Goal: Task Accomplishment & Management: Manage account settings

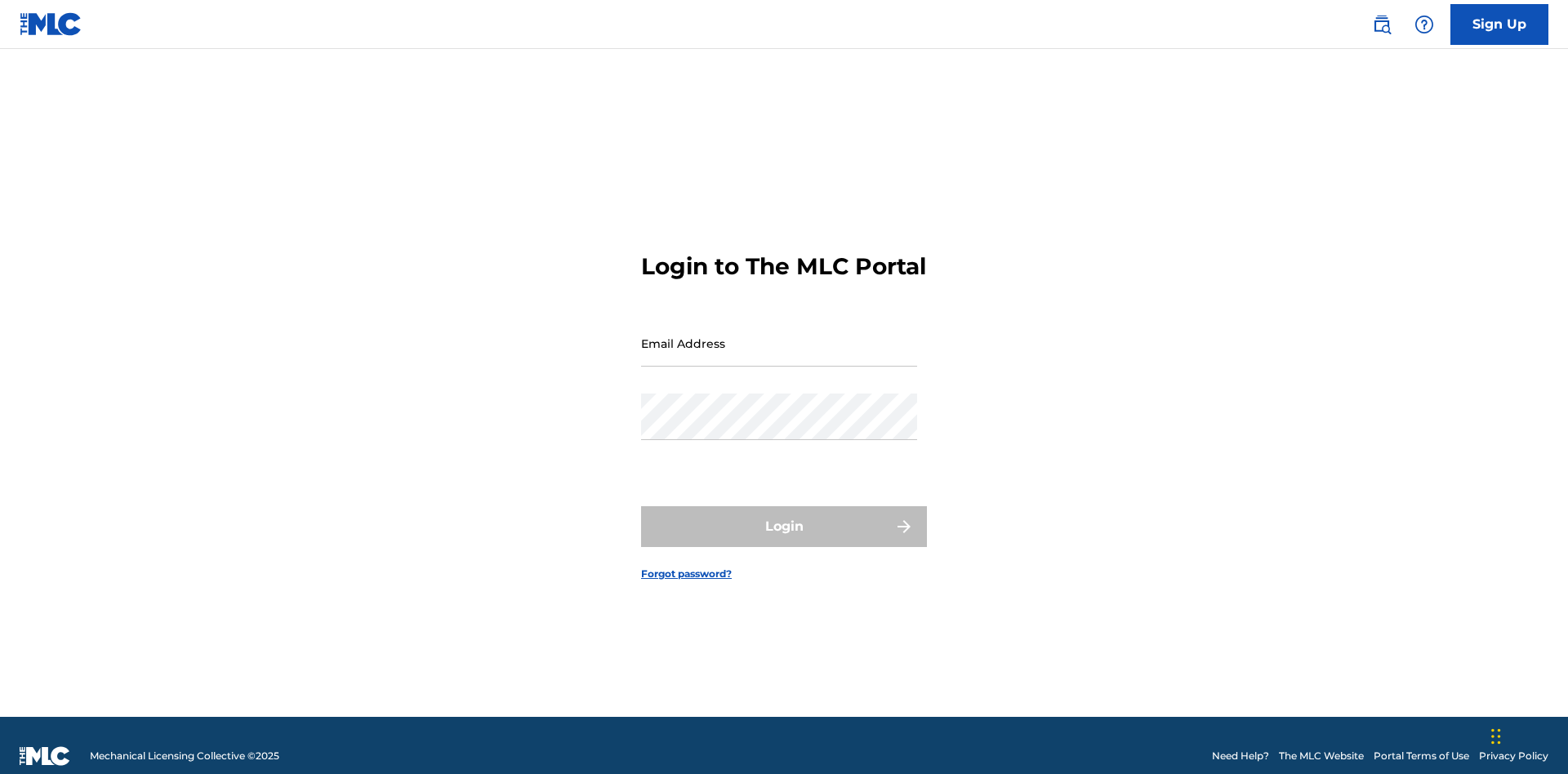
scroll to position [21, 0]
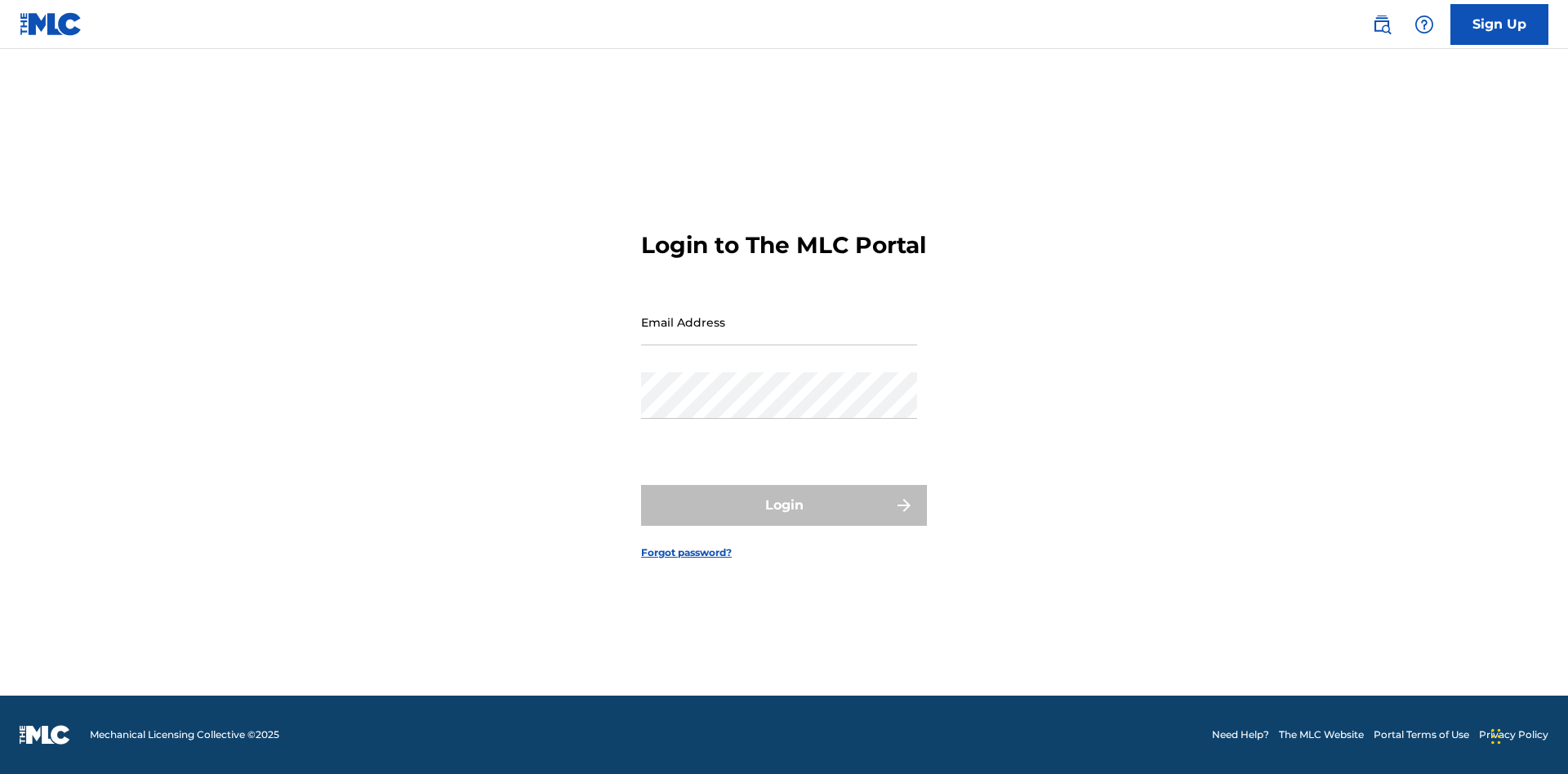
click at [779, 335] on input "Email Address" at bounding box center [779, 322] width 276 height 47
type input "Duke.McTesterson@gmail.com"
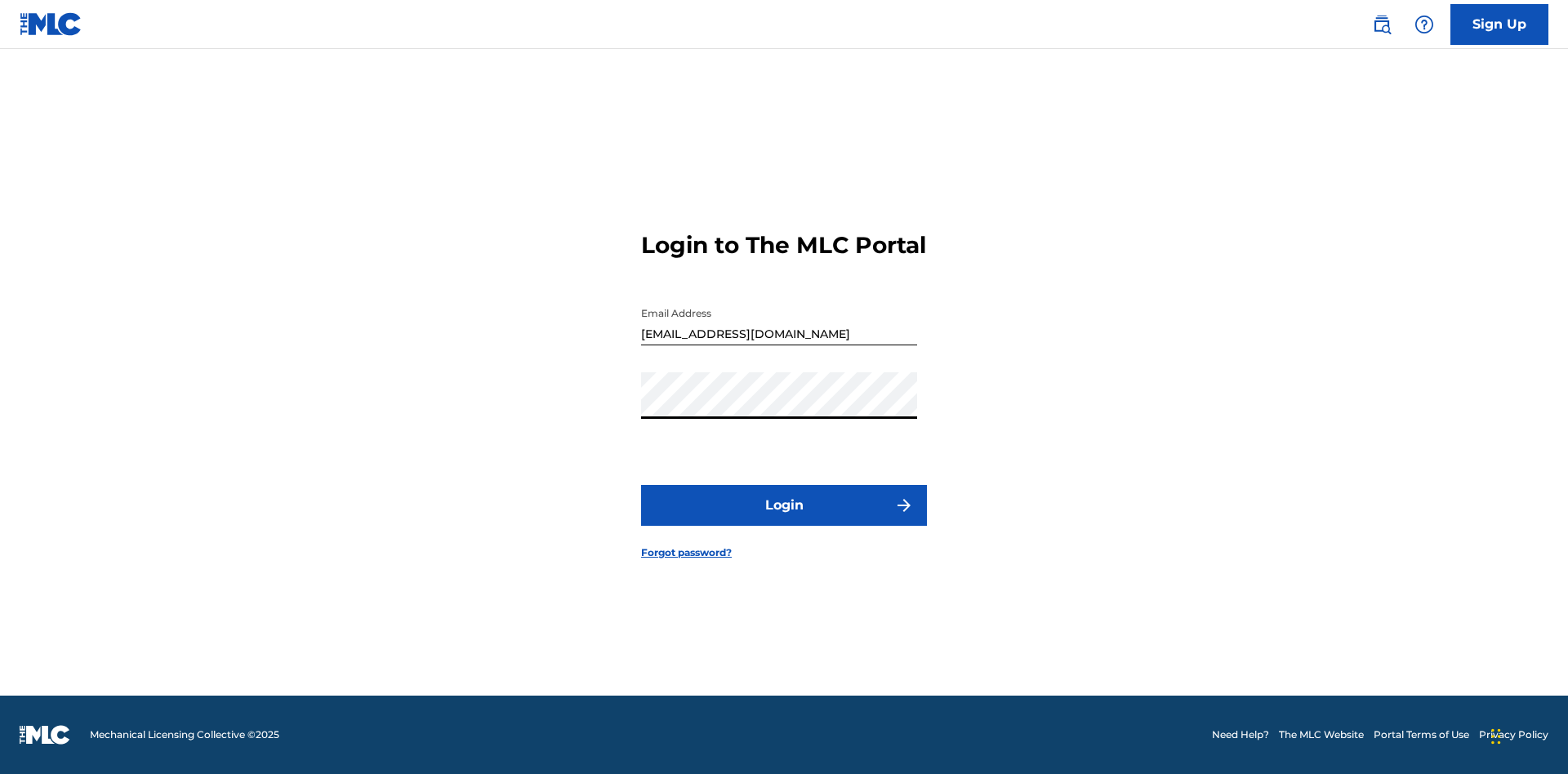
click at [784, 519] on button "Login" at bounding box center [784, 505] width 286 height 41
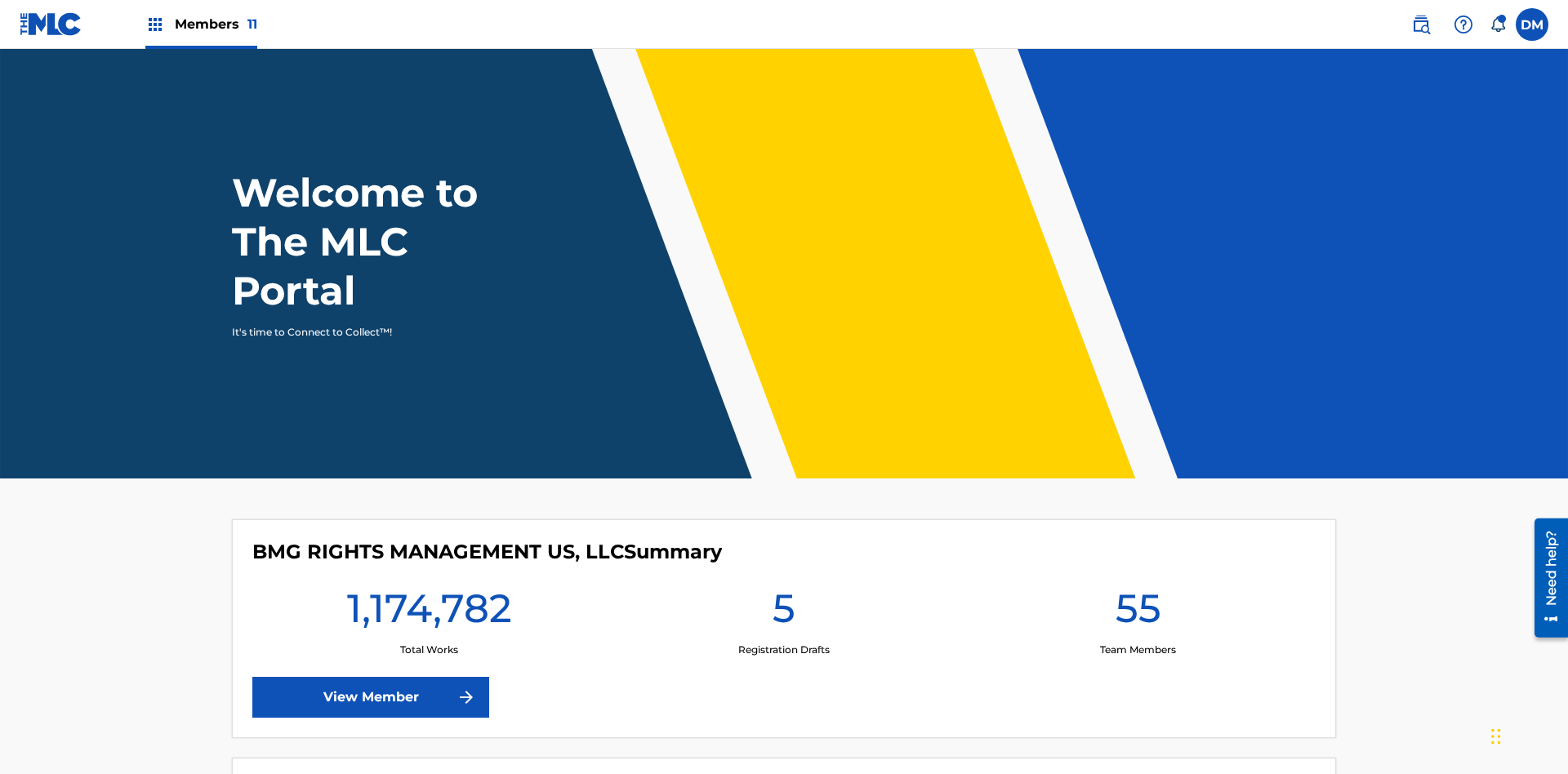
click at [201, 24] on span "Members 11" at bounding box center [216, 24] width 82 height 19
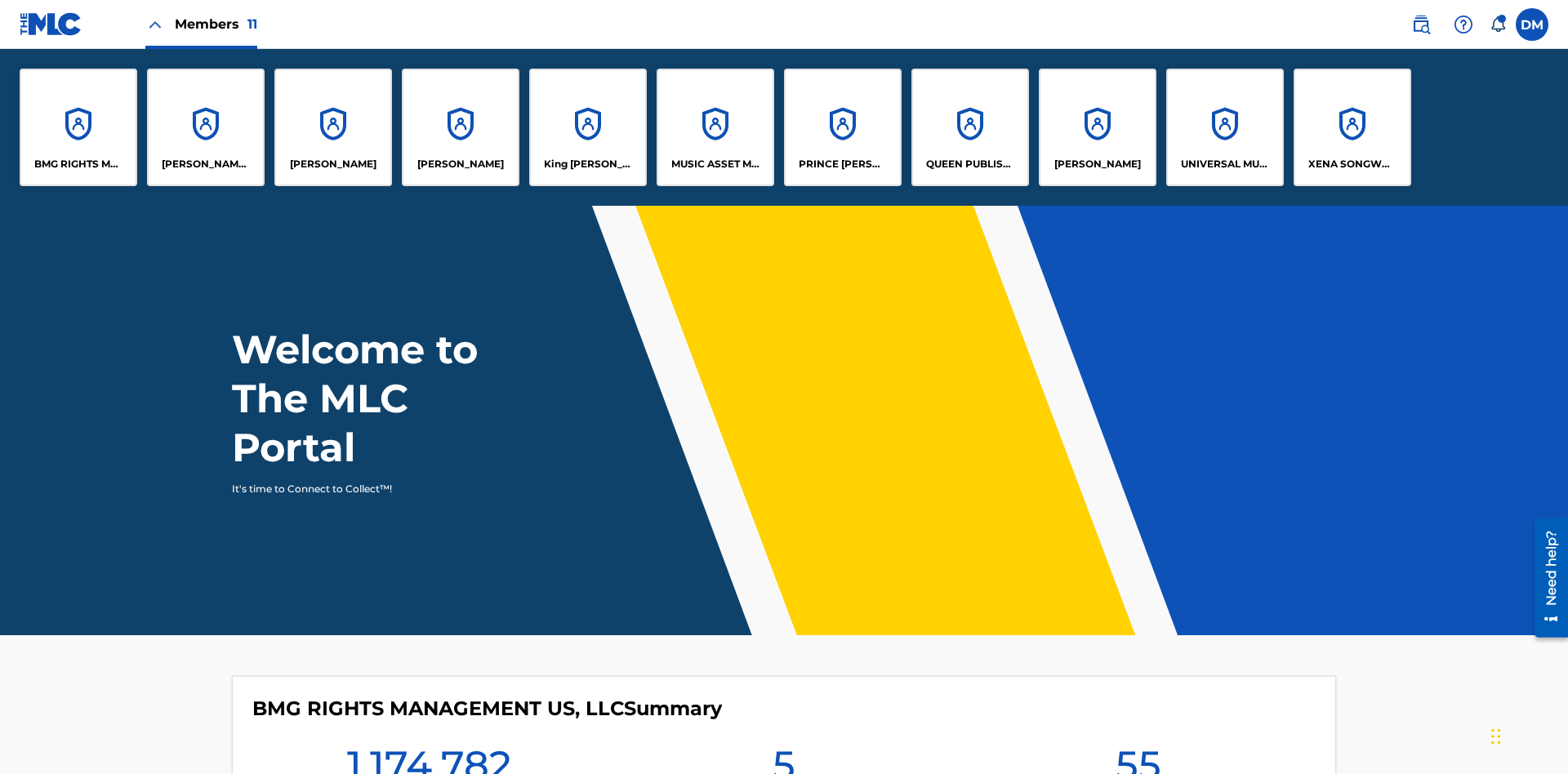
scroll to position [58, 0]
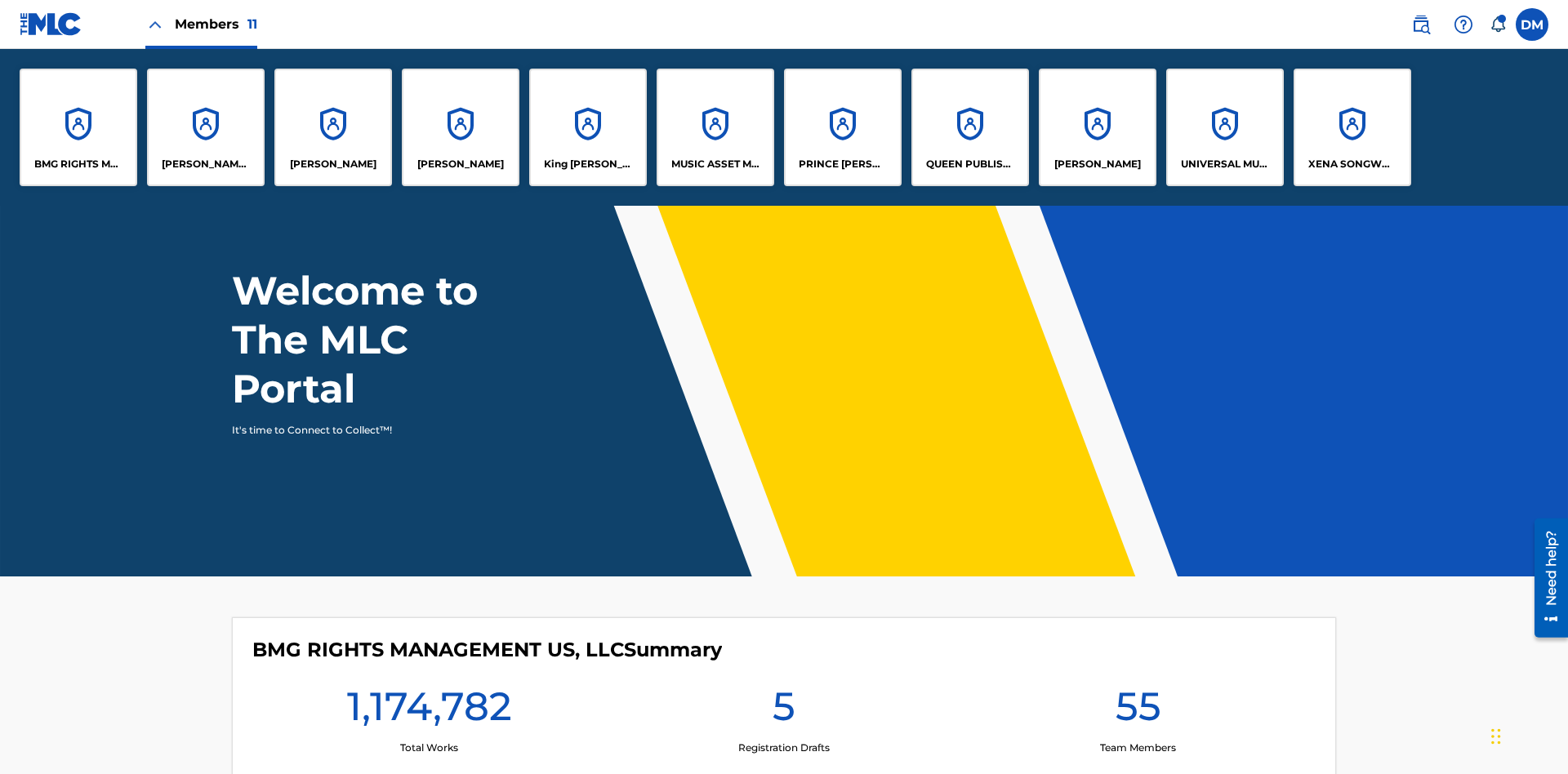
click at [1096, 164] on p "RONALD MCTESTERSON" at bounding box center [1097, 164] width 86 height 14
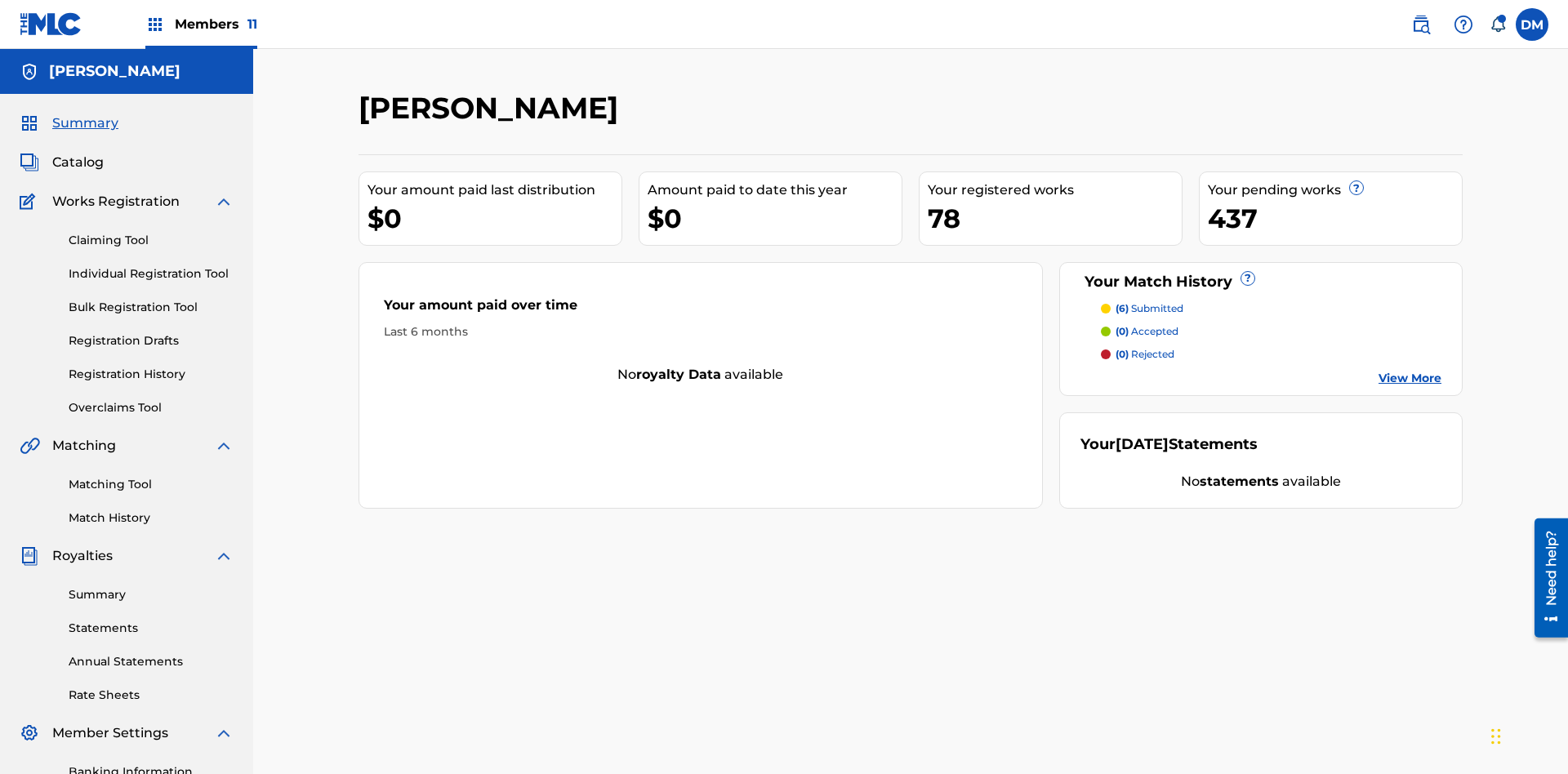
scroll to position [239, 0]
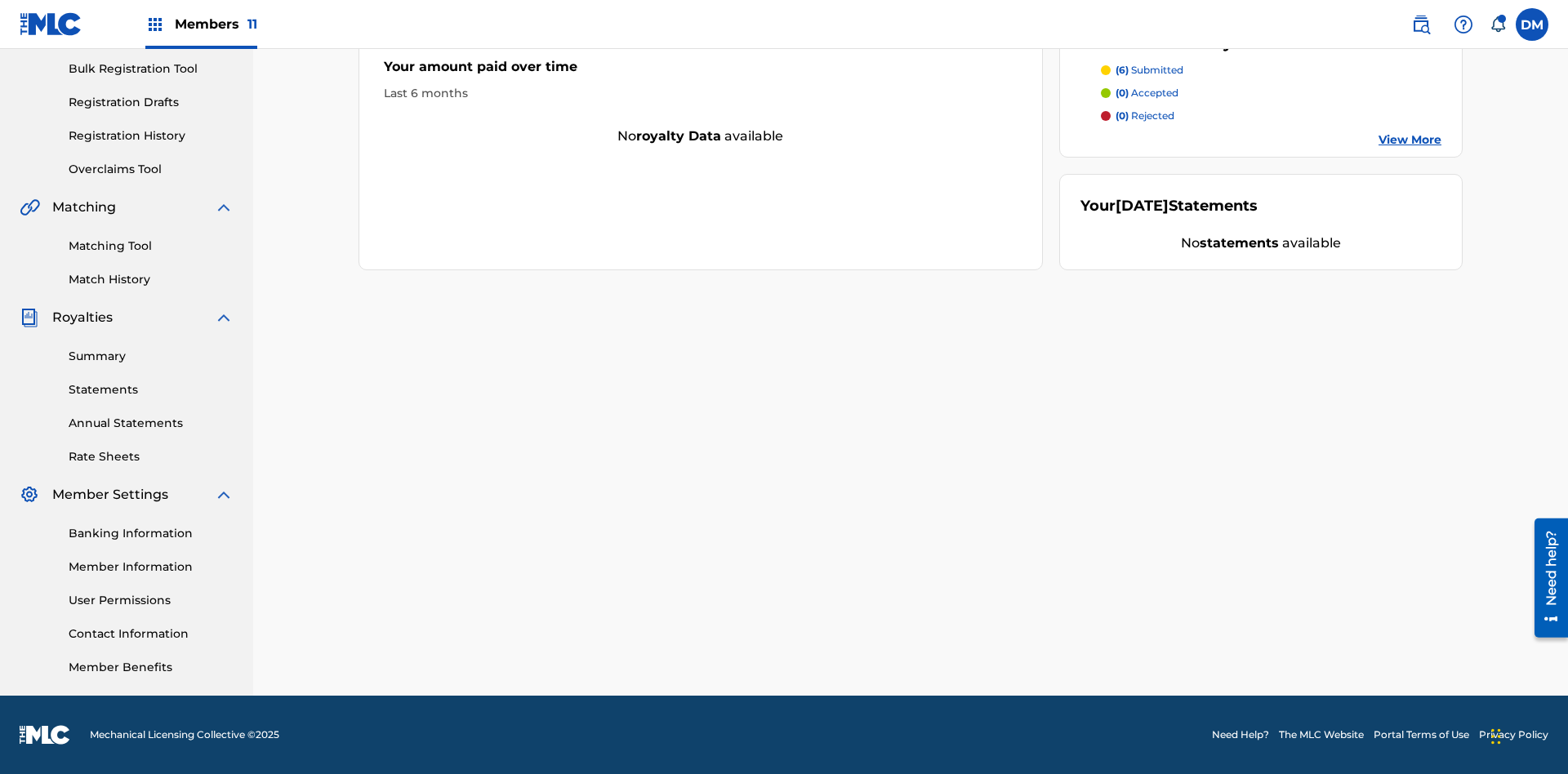
click at [151, 600] on link "User Permissions" at bounding box center [151, 601] width 165 height 17
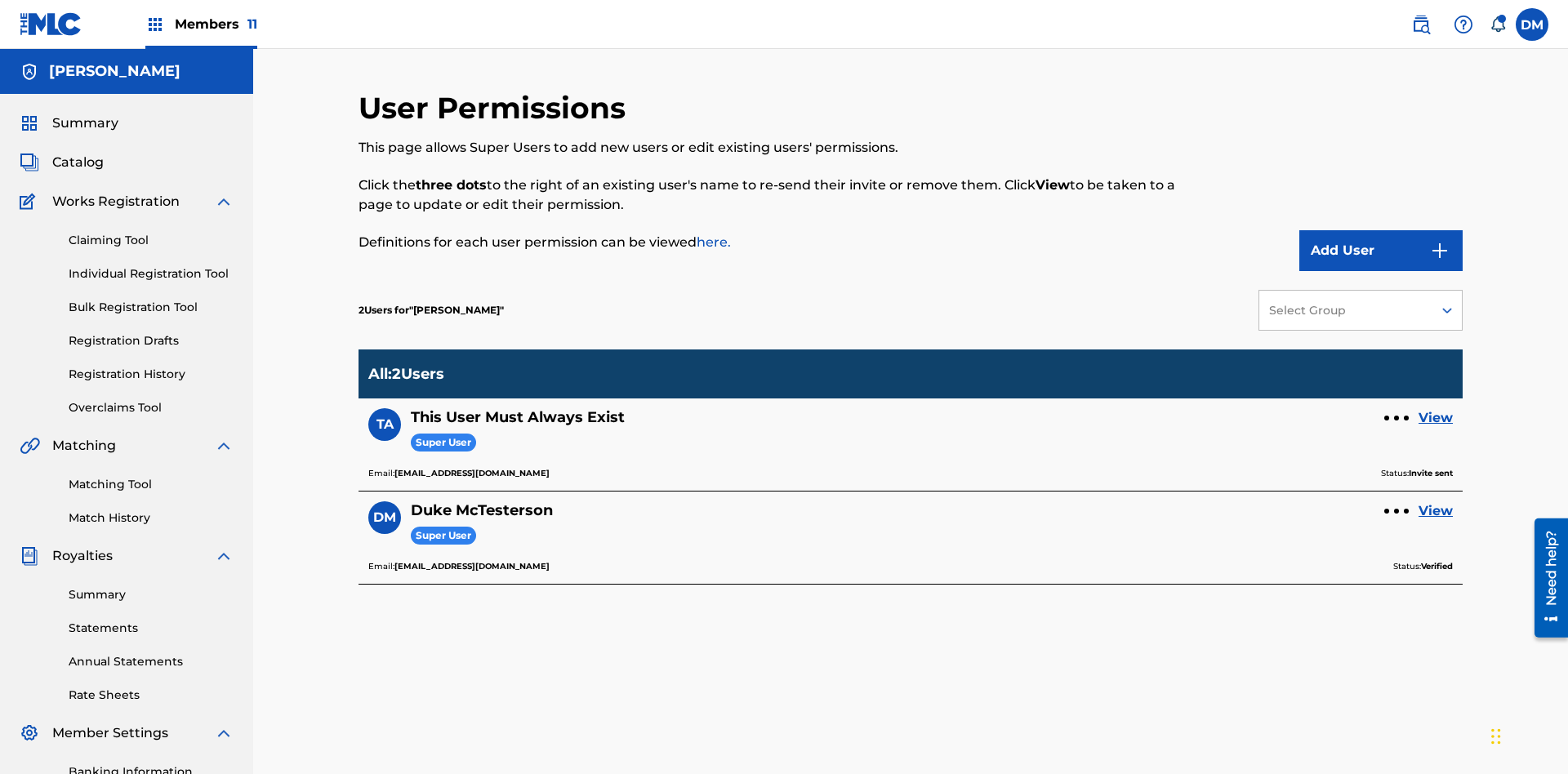
scroll to position [239, 0]
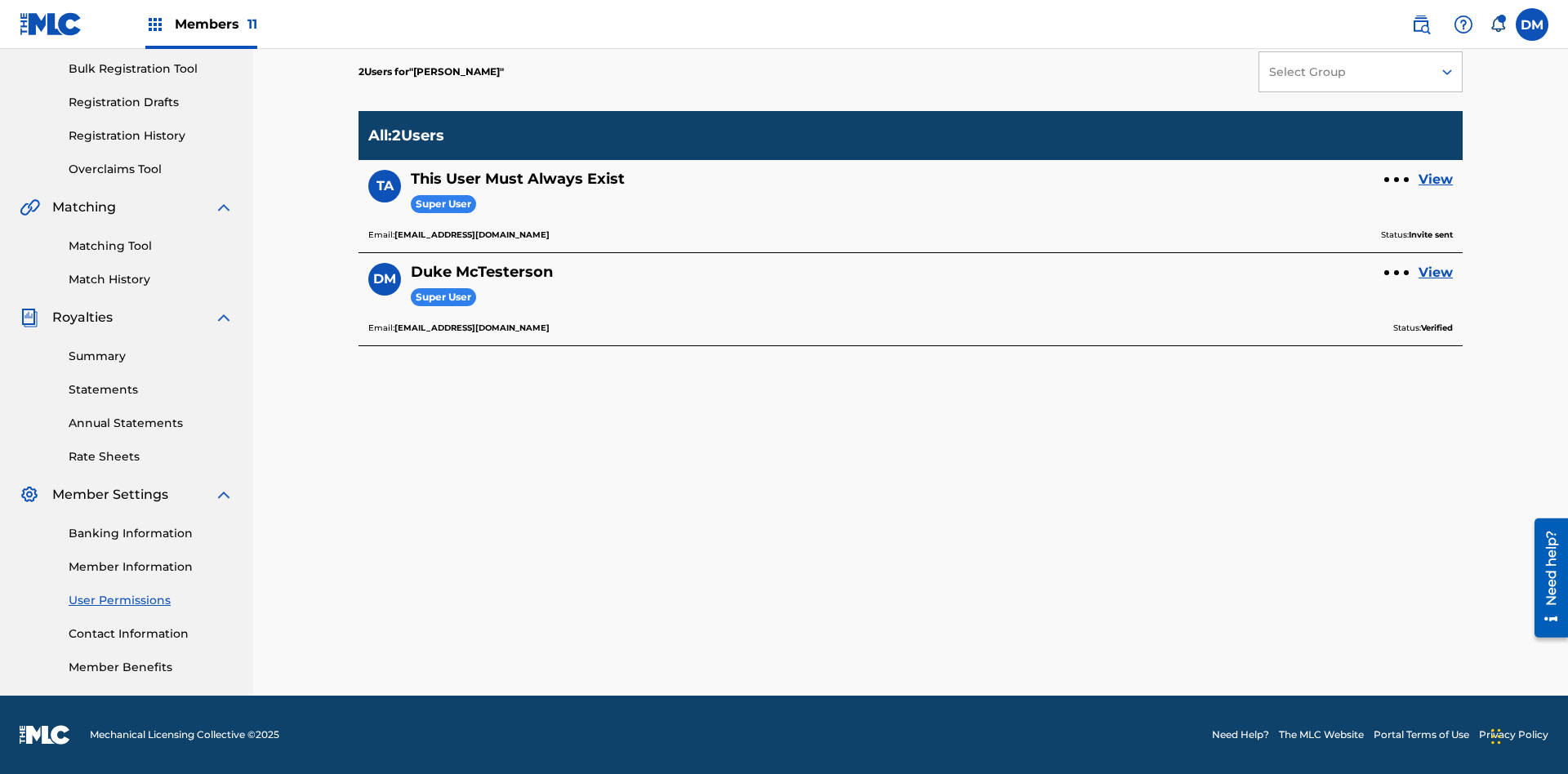
click at [1396, 179] on div at bounding box center [1396, 179] width 5 height 5
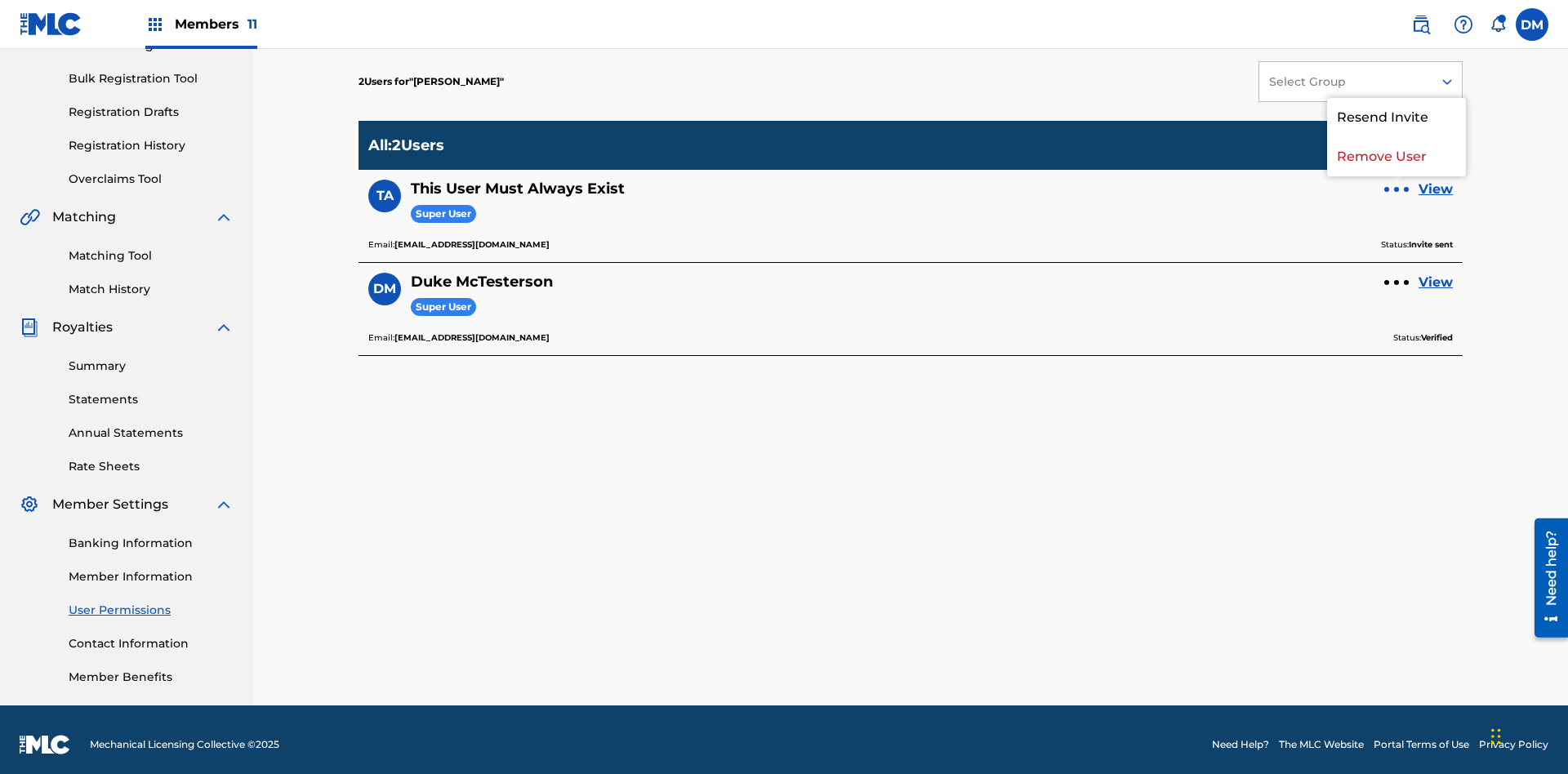
click at [1396, 118] on p "Resend Invite" at bounding box center [1396, 117] width 139 height 39
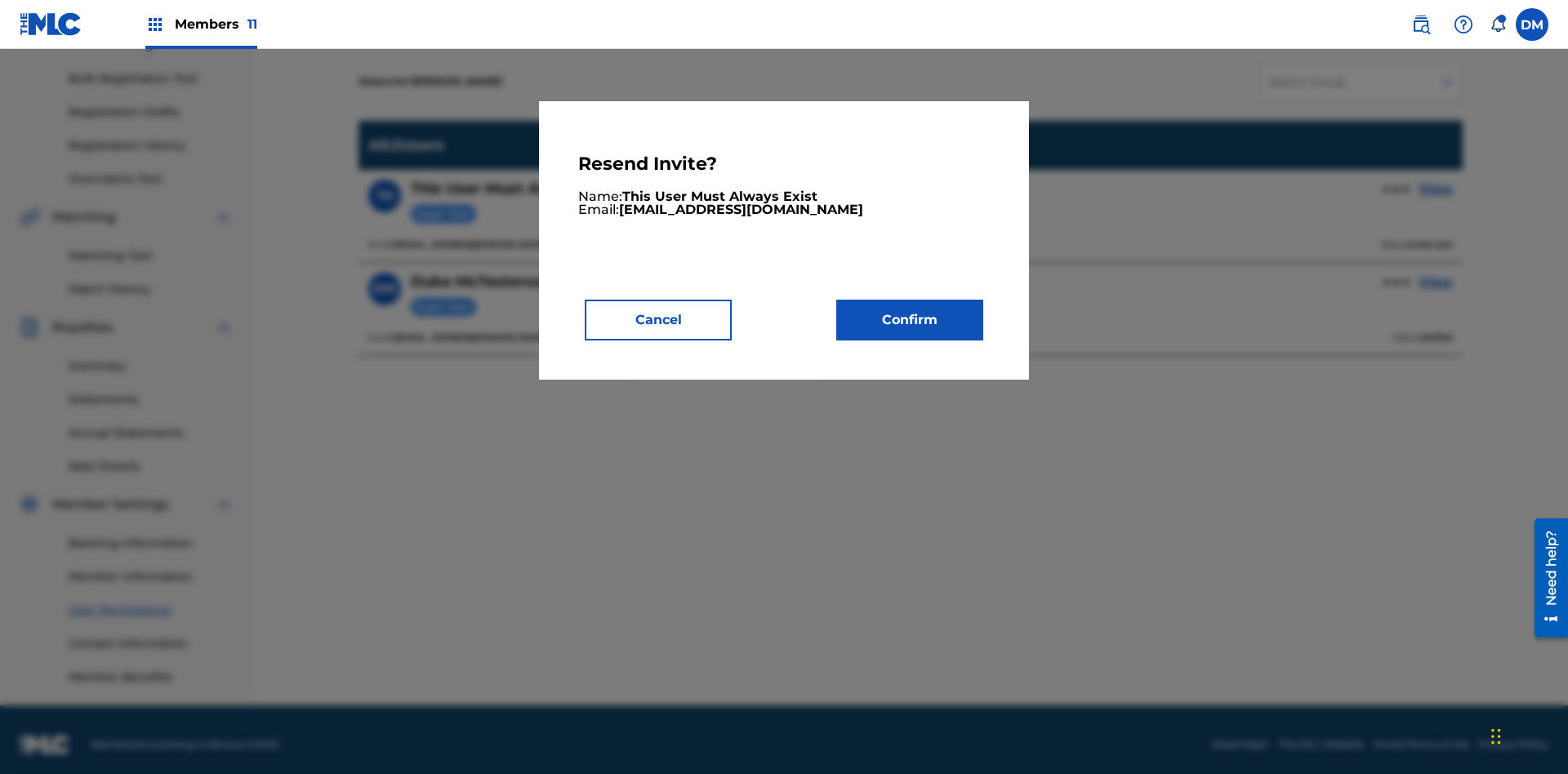
click at [910, 319] on button "Confirm" at bounding box center [910, 320] width 147 height 41
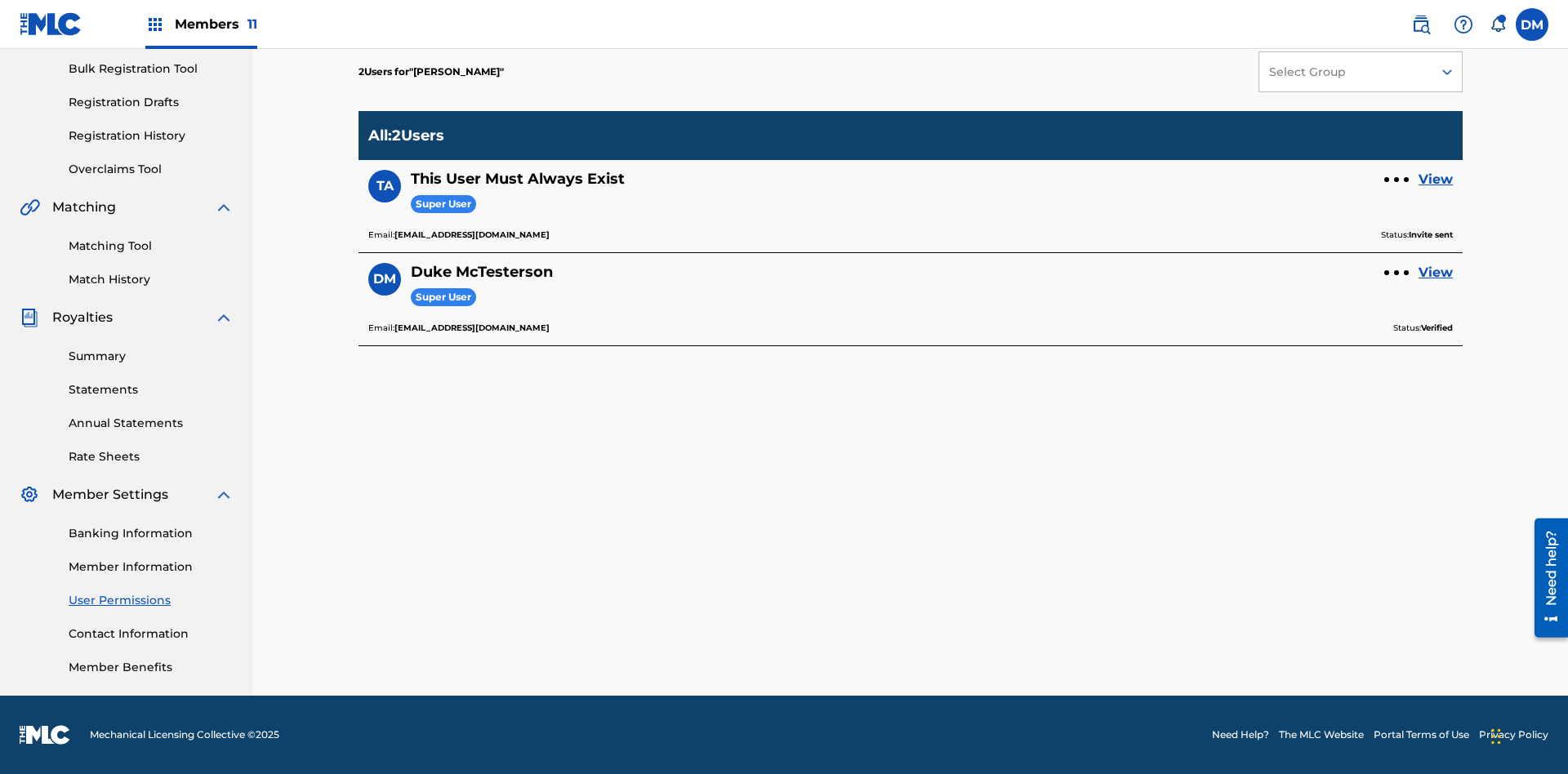
click at [1436, 179] on link "View" at bounding box center [1436, 179] width 35 height 19
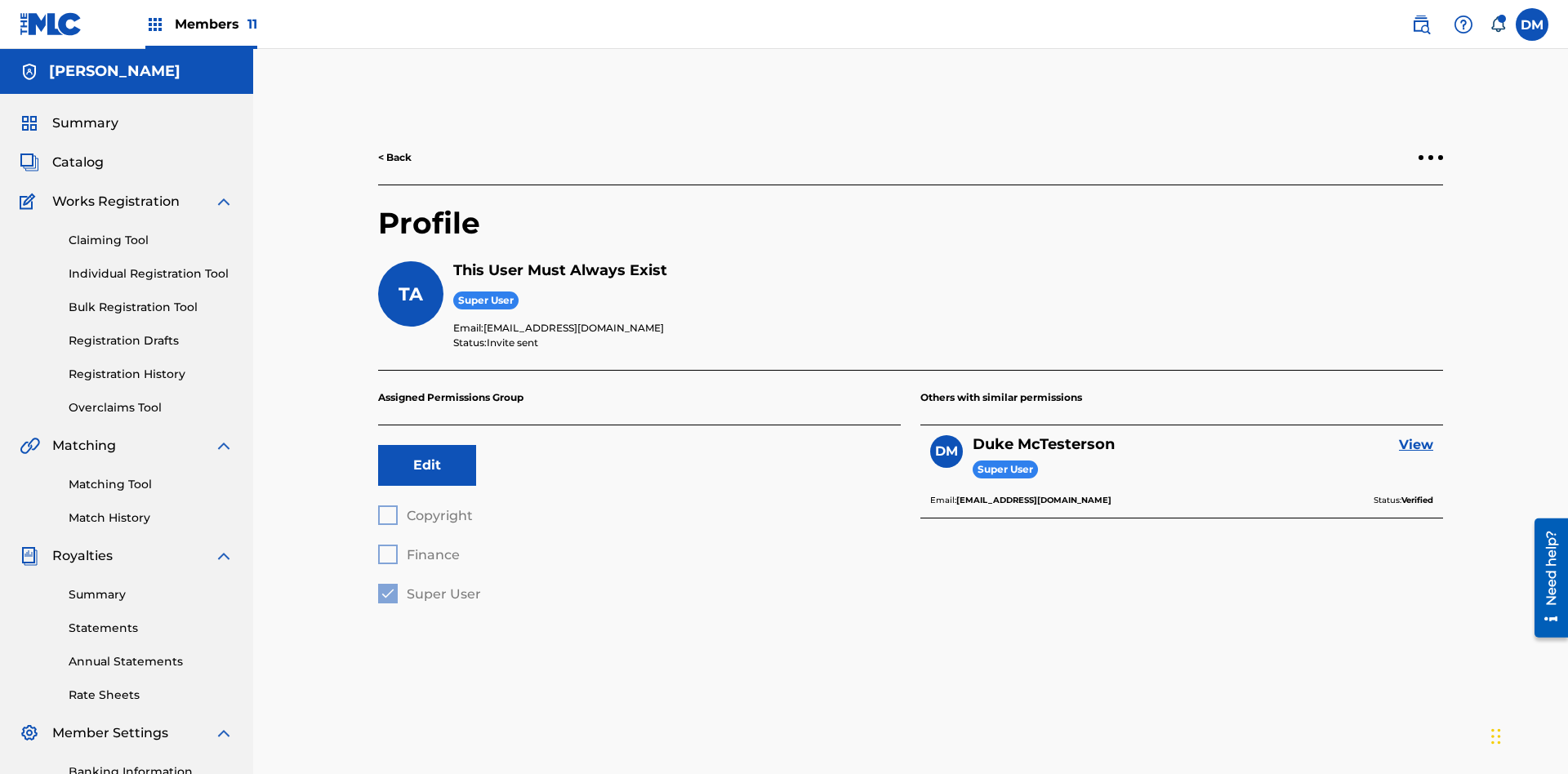
scroll to position [57, 0]
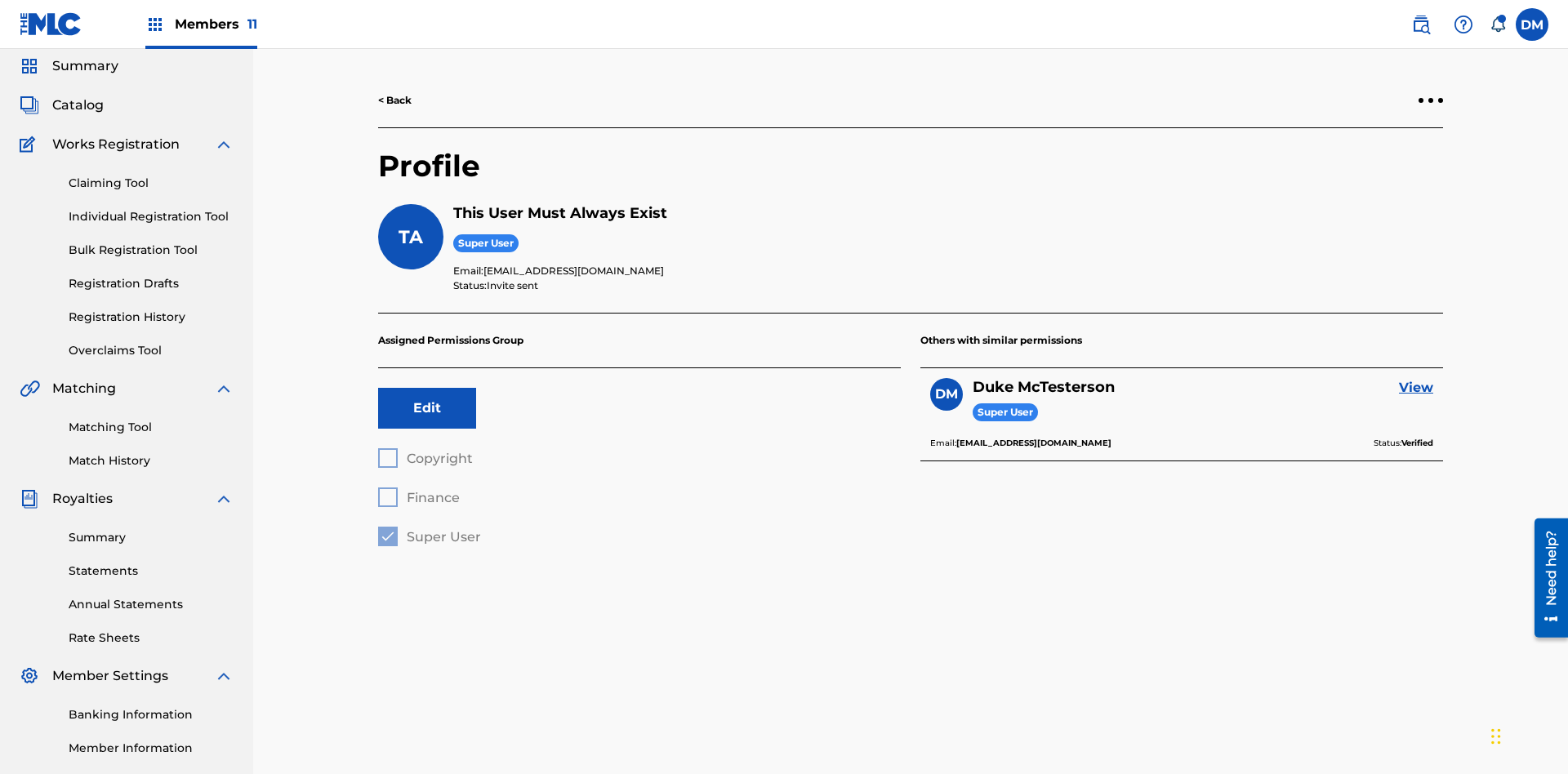
click at [1431, 101] on div at bounding box center [1430, 100] width 5 height 5
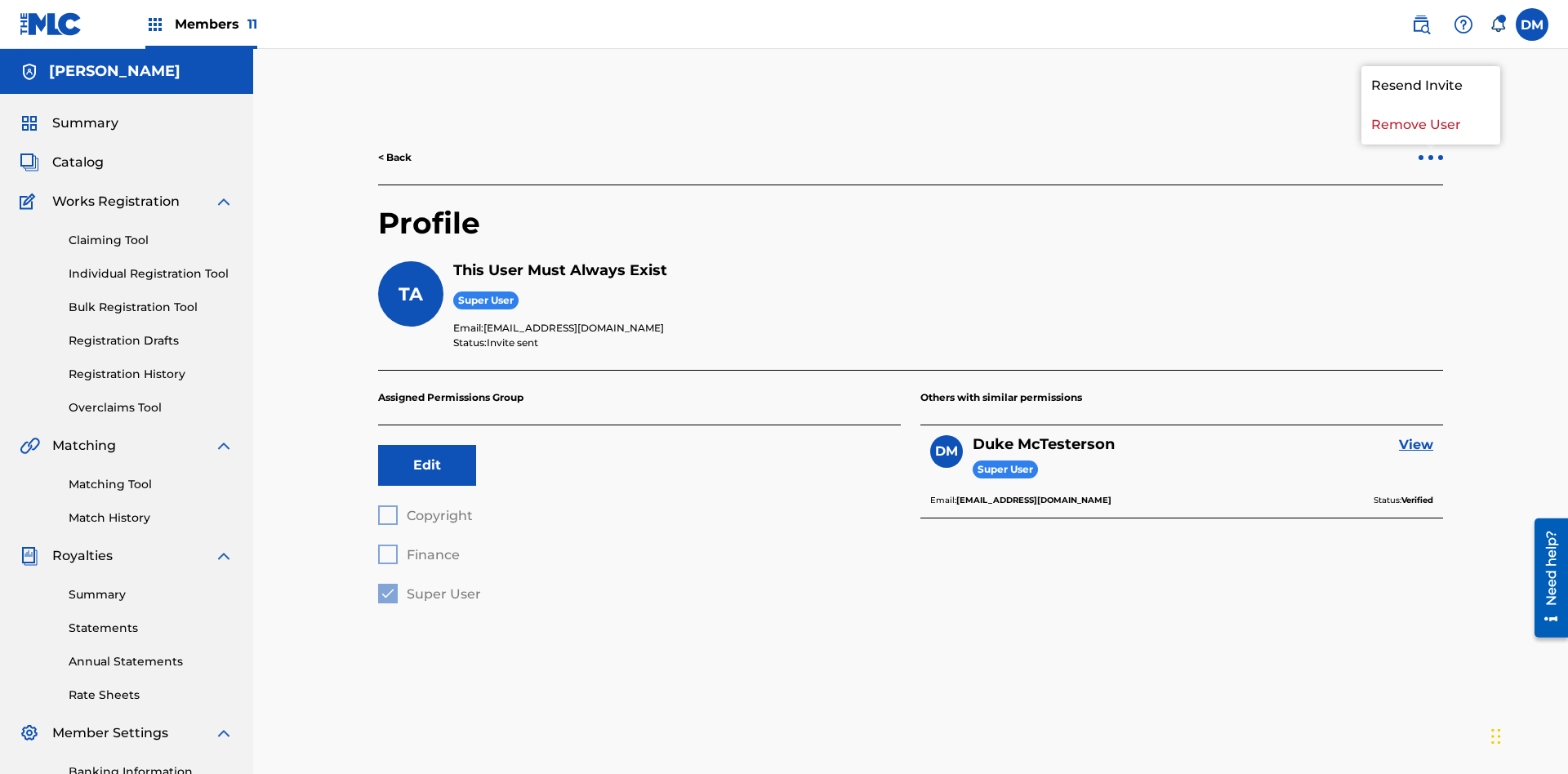
click at [1431, 85] on p "Resend Invite" at bounding box center [1430, 85] width 139 height 39
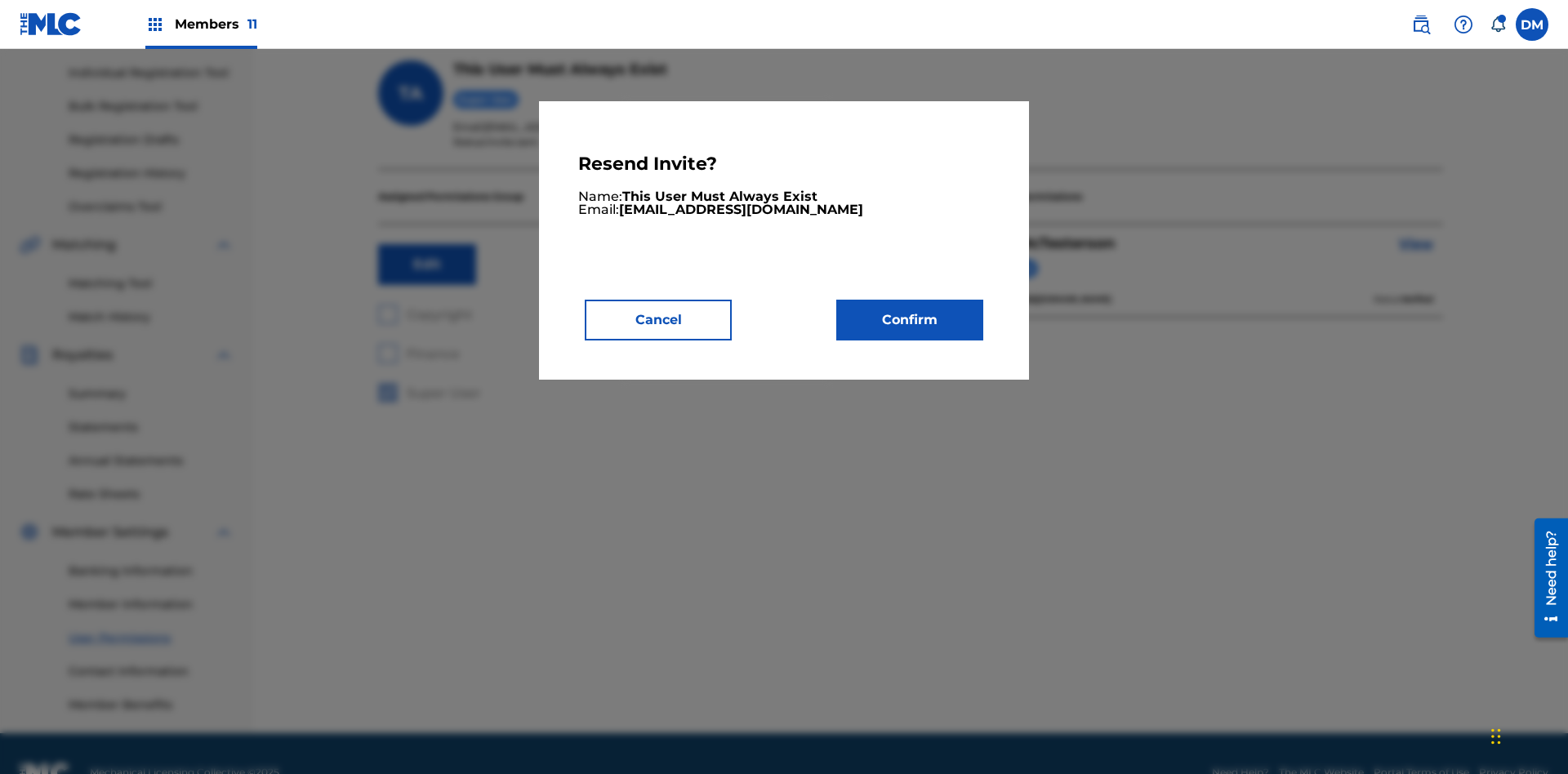
click at [910, 319] on button "Confirm" at bounding box center [910, 320] width 147 height 41
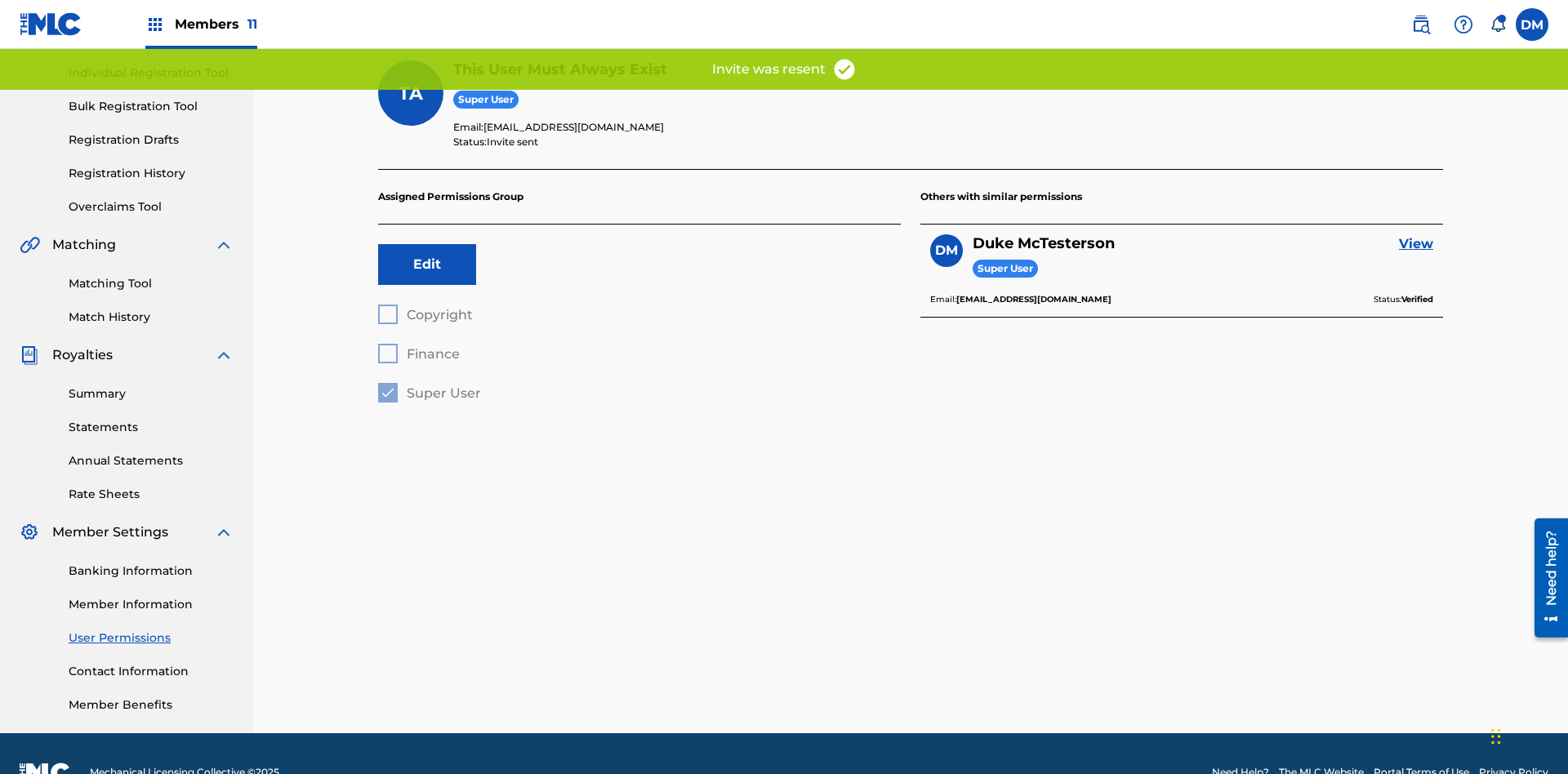
scroll to position [163, 0]
